Goal: Navigation & Orientation: Find specific page/section

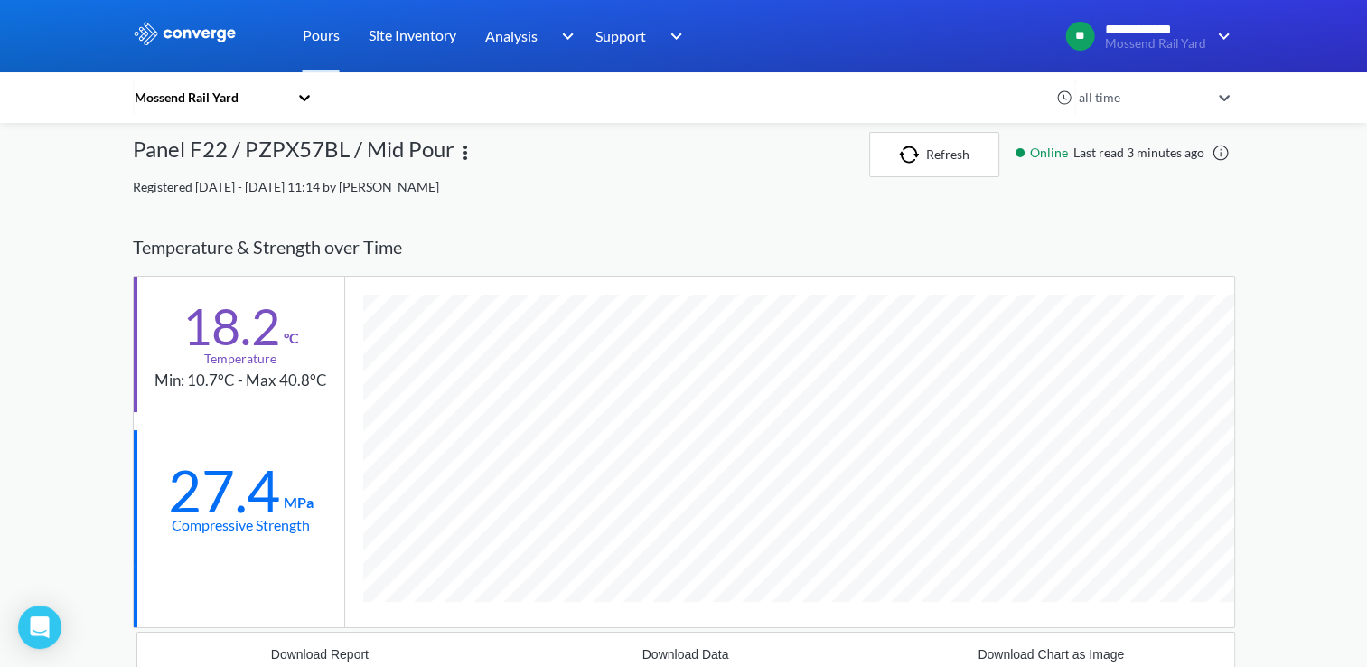
scroll to position [1153, 1102]
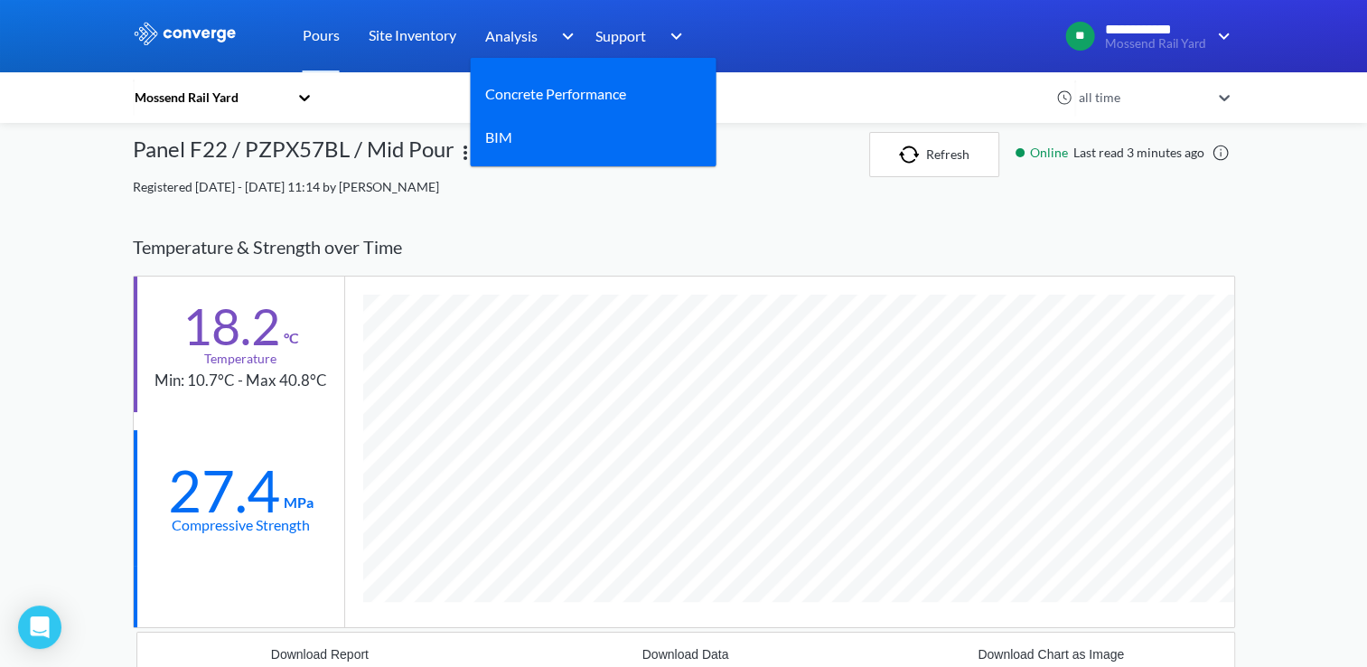
click at [539, 41] on div "Analysis" at bounding box center [532, 36] width 94 height 72
click at [537, 75] on div "Concrete Performance" at bounding box center [593, 94] width 217 height 45
click at [535, 97] on link "Concrete Performance" at bounding box center [555, 93] width 141 height 23
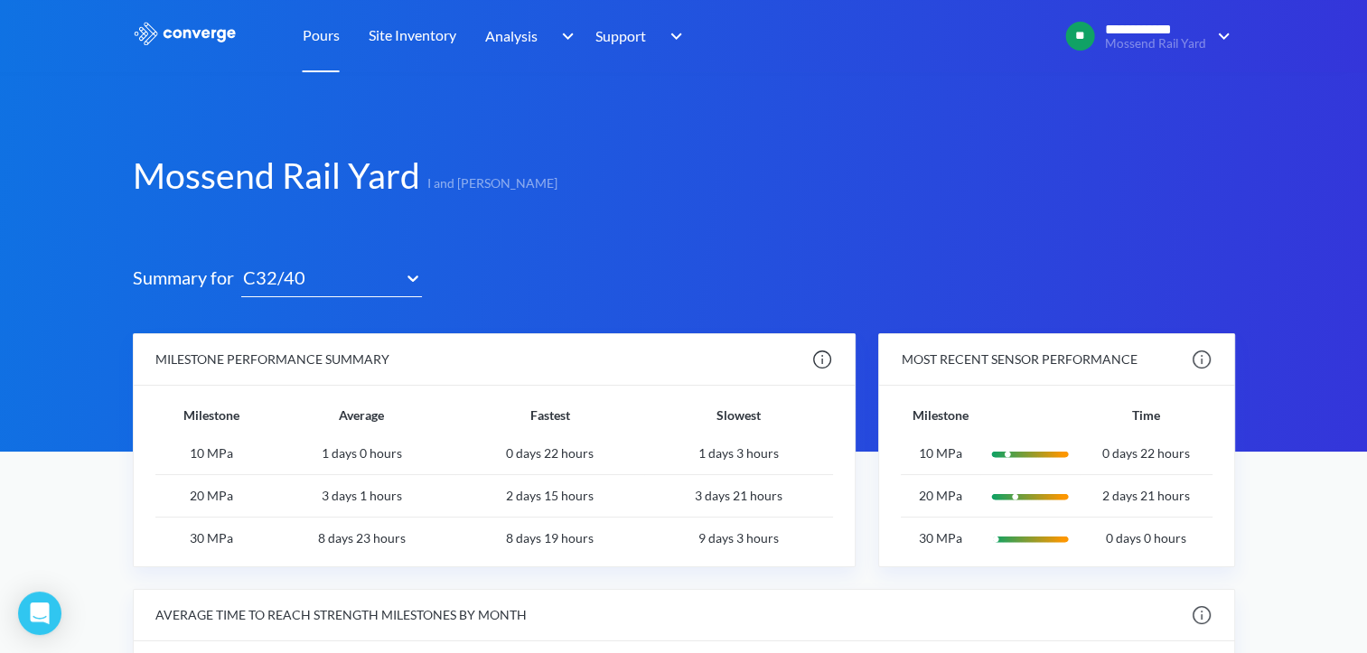
click at [339, 34] on div "Pours" at bounding box center [321, 36] width 66 height 72
click at [330, 34] on link "Pours" at bounding box center [321, 36] width 37 height 72
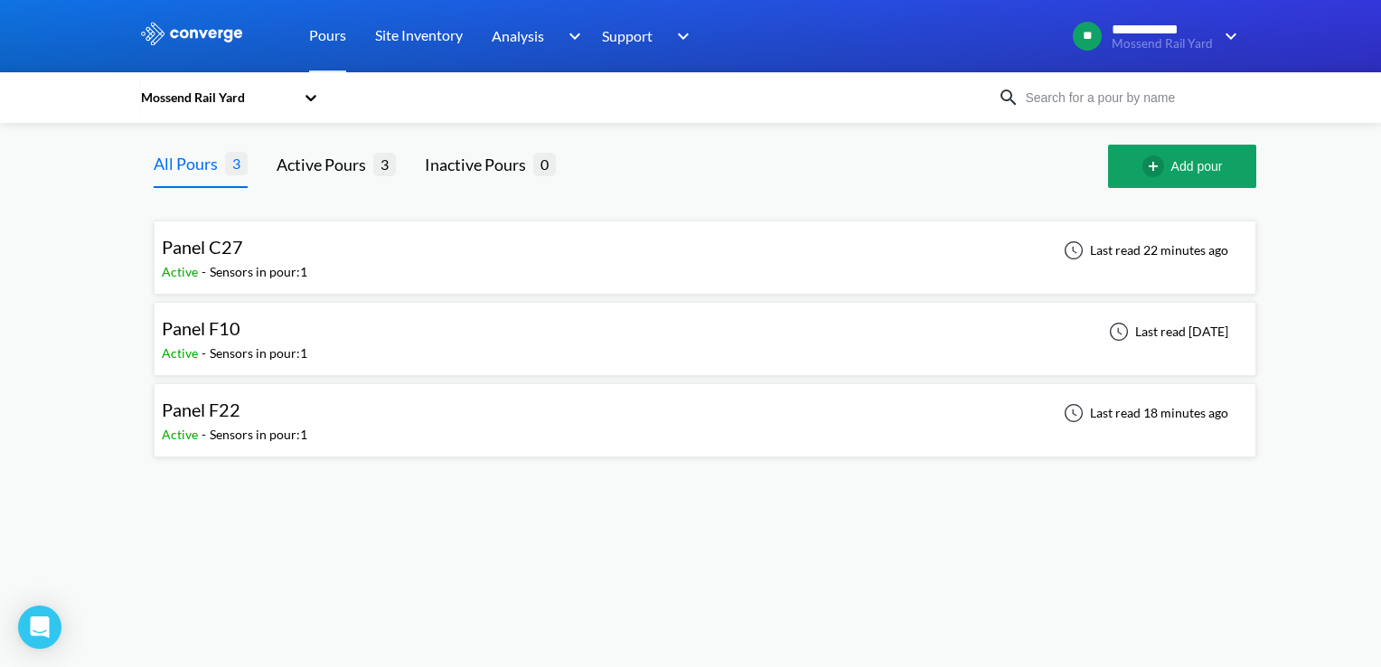
click at [258, 422] on div "Panel F22" at bounding box center [234, 410] width 145 height 28
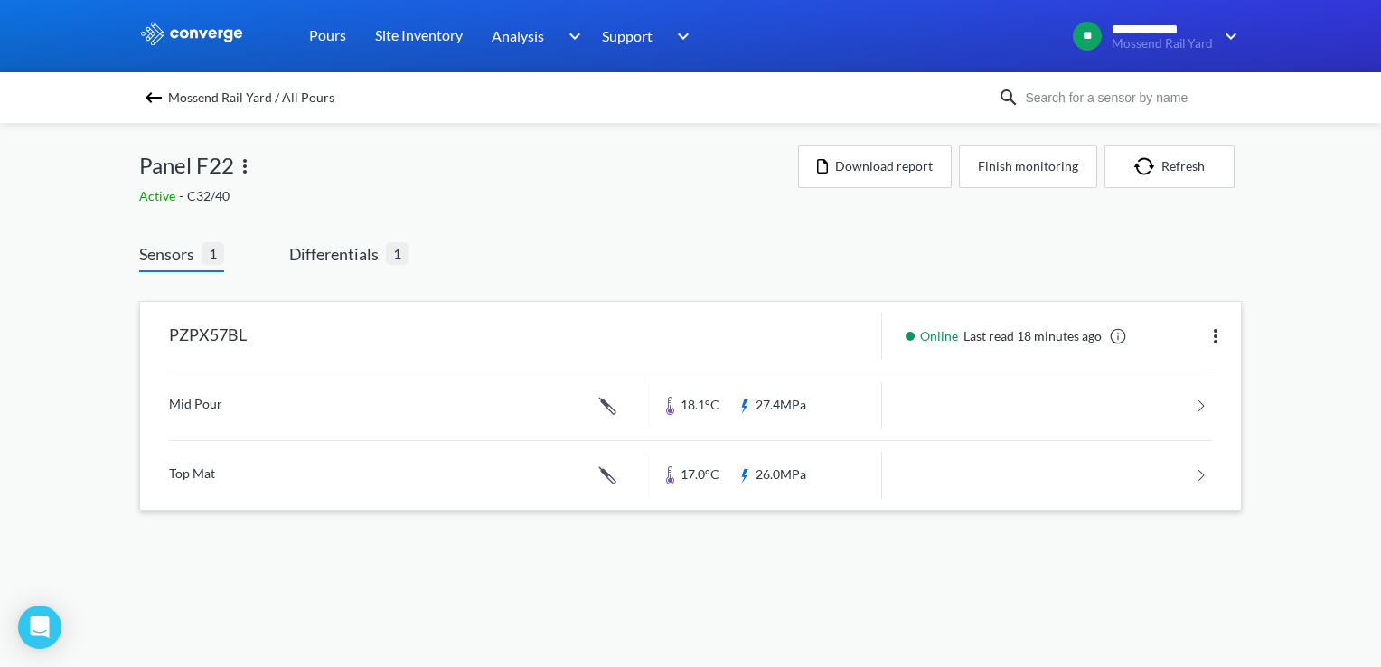
click at [201, 407] on link at bounding box center [690, 405] width 1043 height 69
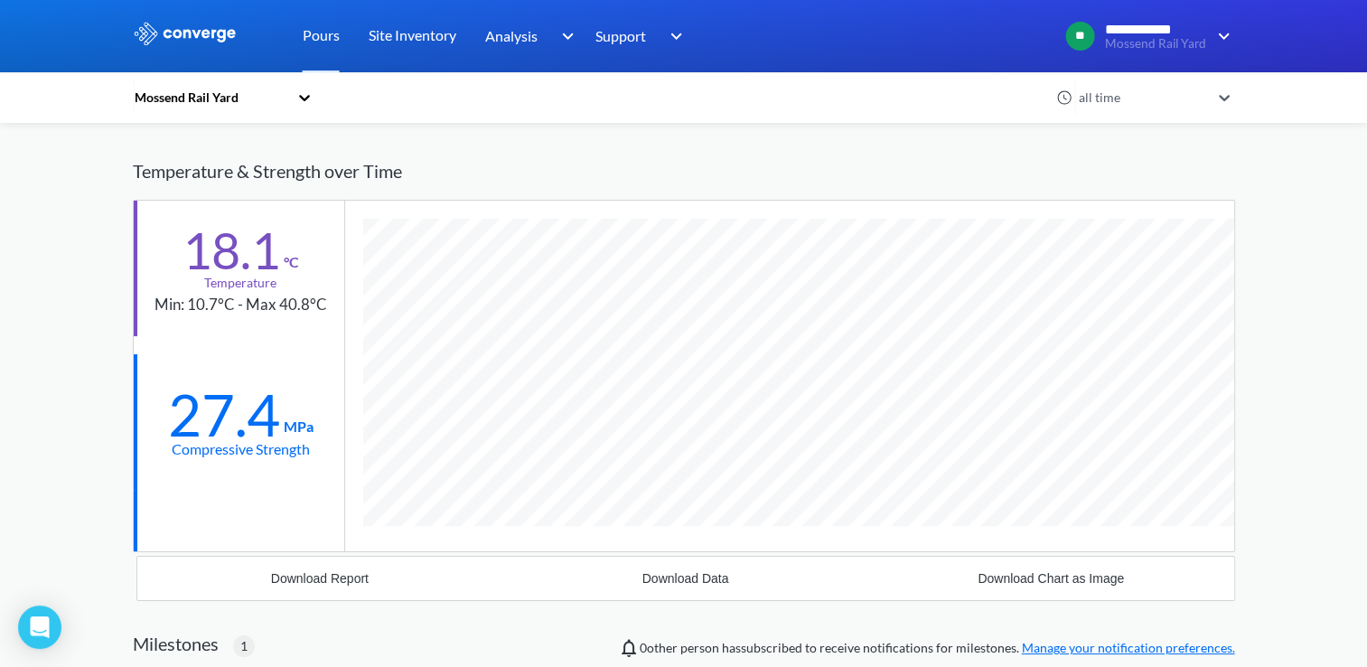
scroll to position [1153, 1102]
click at [310, 98] on icon at bounding box center [304, 98] width 11 height 6
click at [327, 47] on link "Pours" at bounding box center [321, 36] width 37 height 72
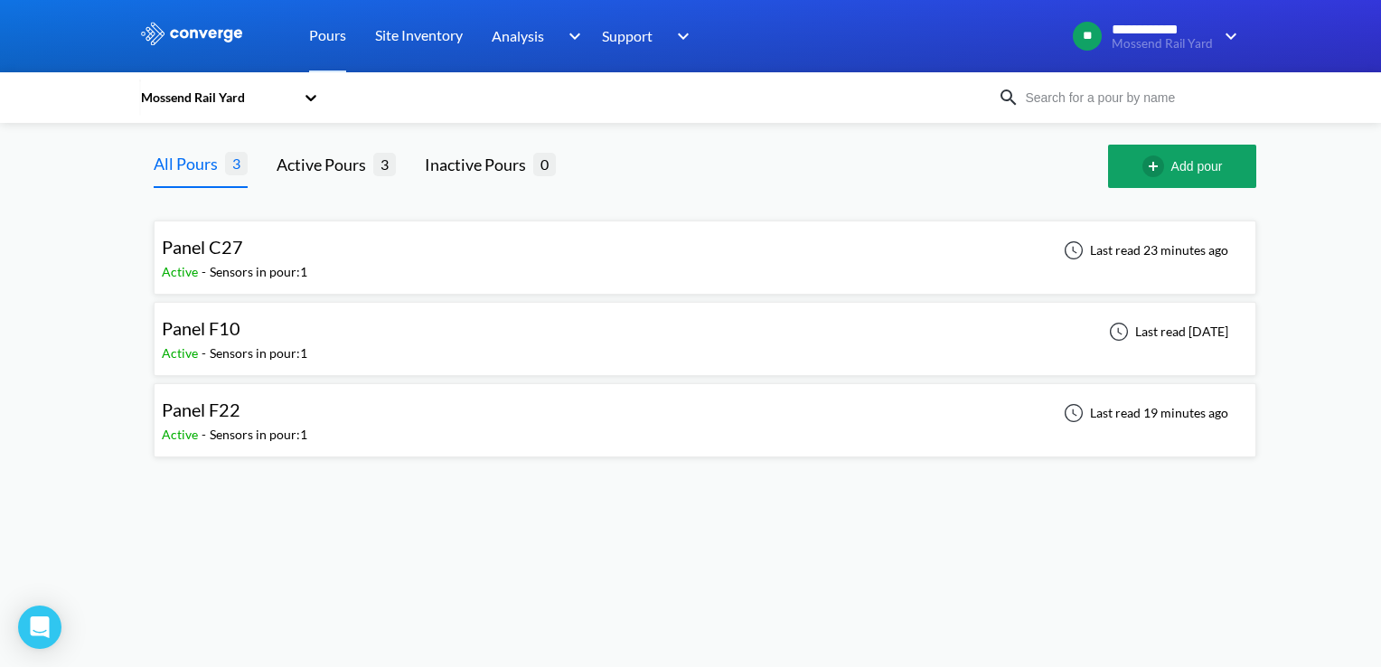
click at [307, 257] on div "Panel C27" at bounding box center [234, 247] width 145 height 28
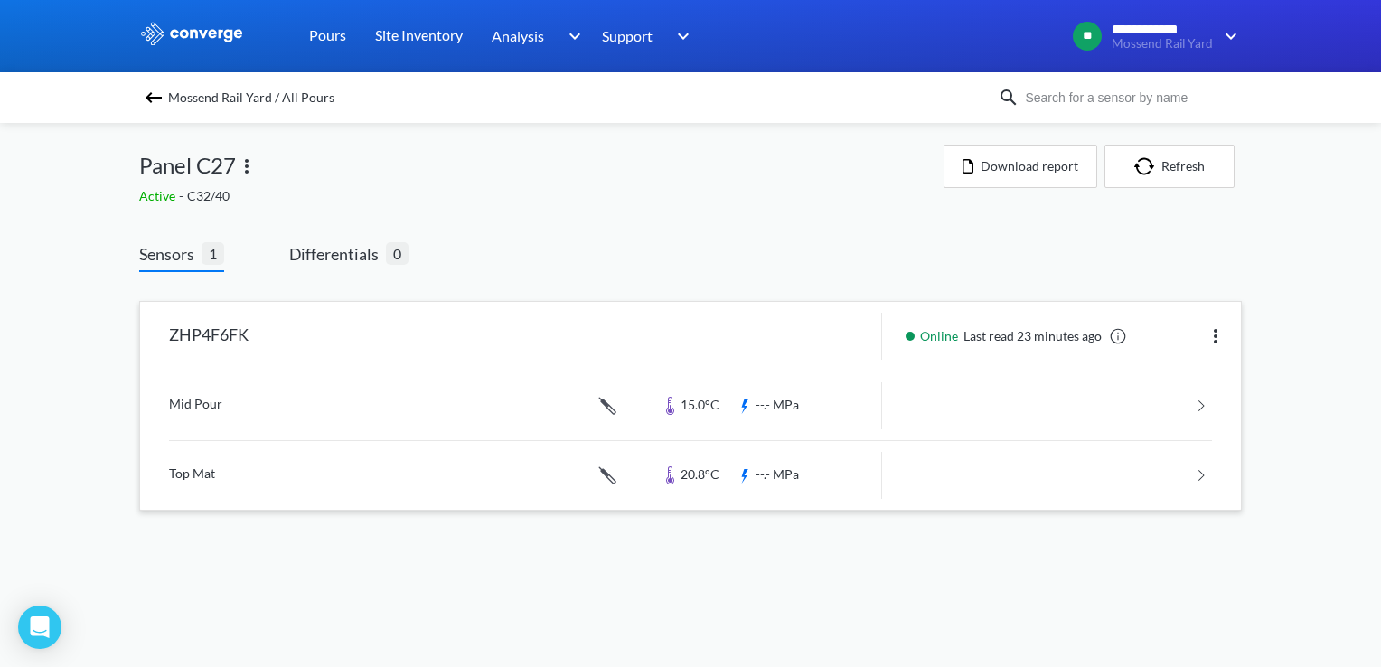
click at [332, 407] on link at bounding box center [690, 405] width 1043 height 69
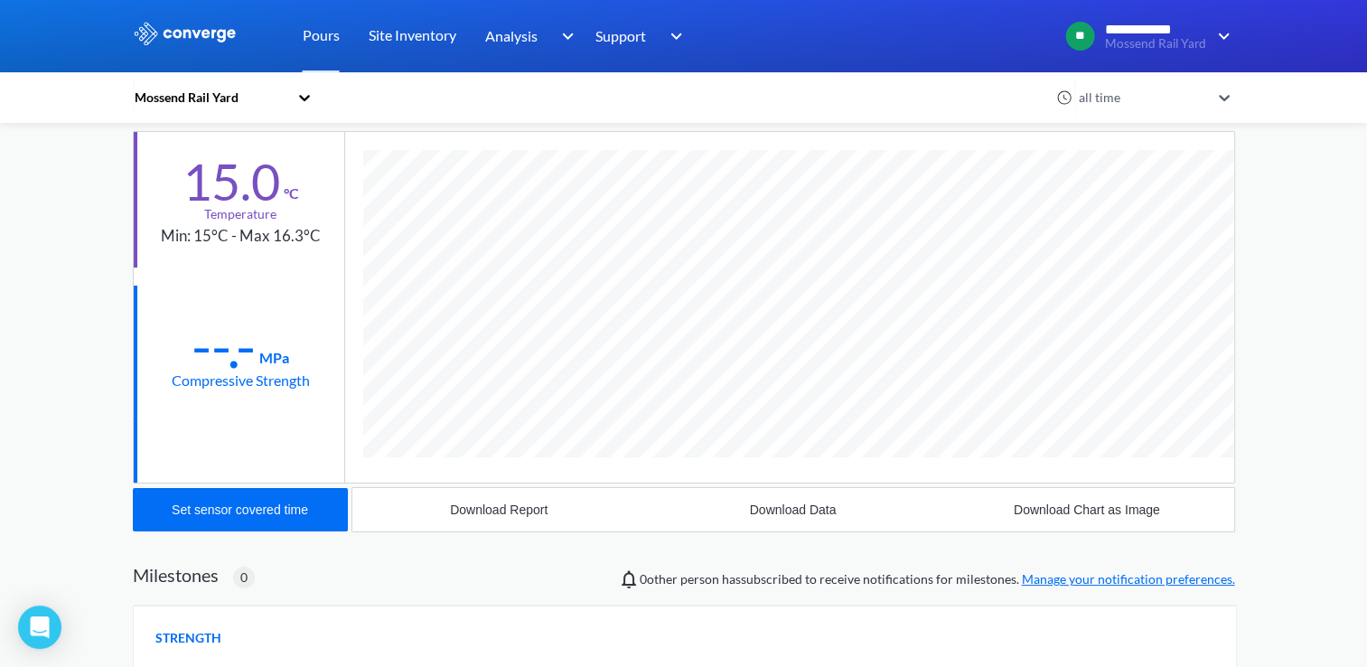
scroll to position [181, 0]
